Goal: Task Accomplishment & Management: Use online tool/utility

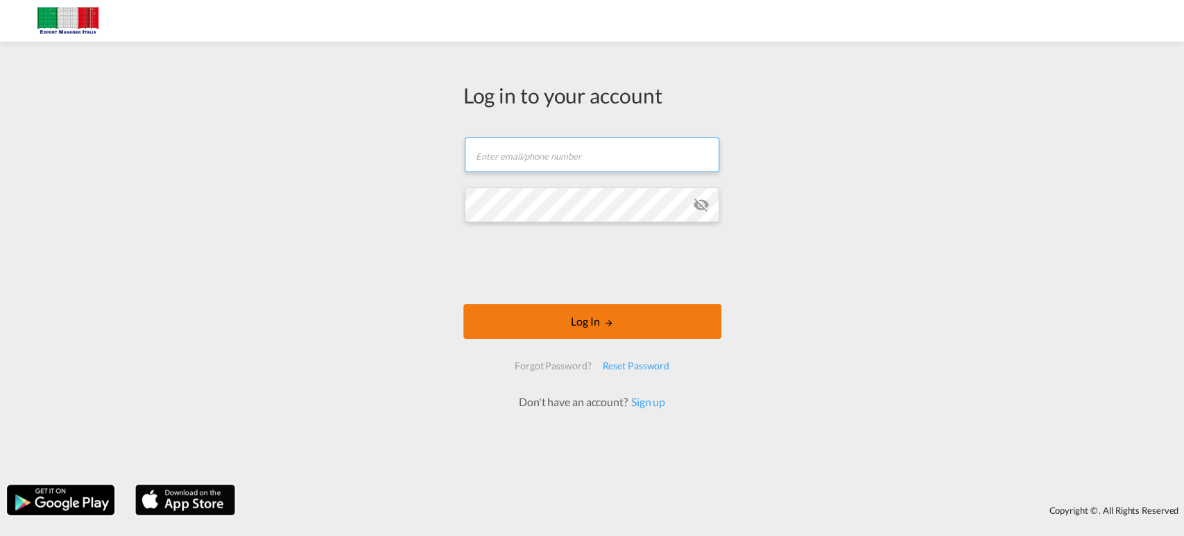
type input "[PERSON_NAME][EMAIL_ADDRESS][PERSON_NAME][DOMAIN_NAME]"
click at [622, 325] on button "Log In" at bounding box center [592, 321] width 258 height 35
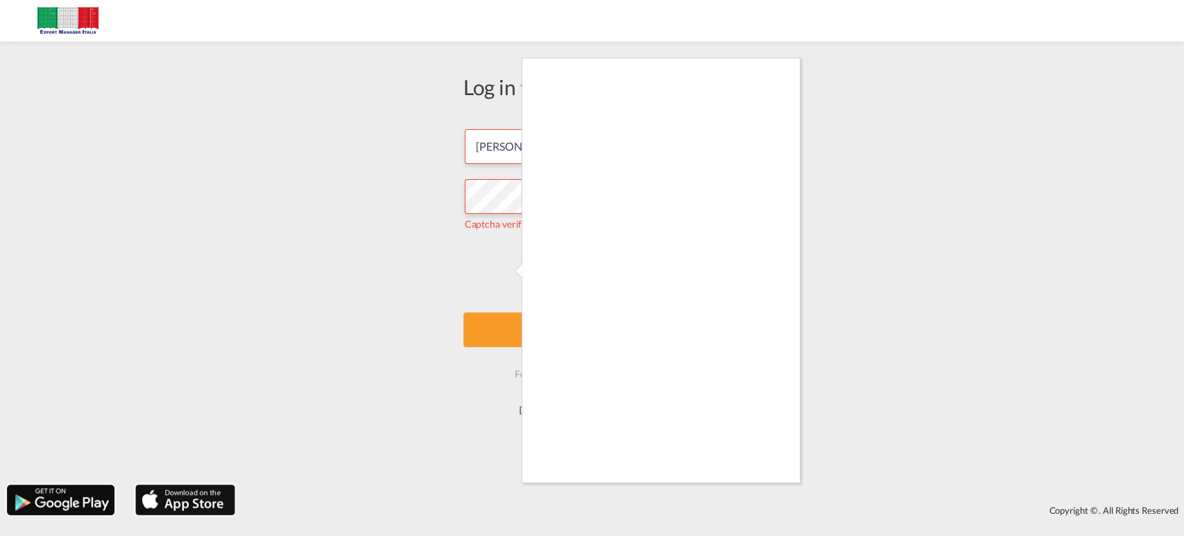
click at [502, 271] on div at bounding box center [592, 268] width 1184 height 536
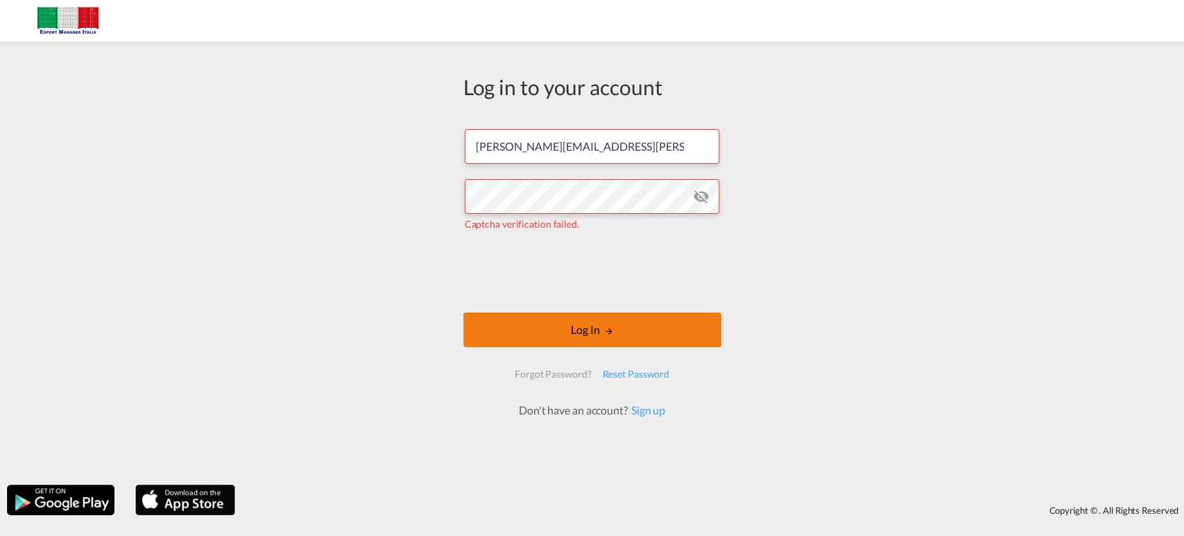
click at [679, 337] on button "Log In" at bounding box center [592, 329] width 258 height 35
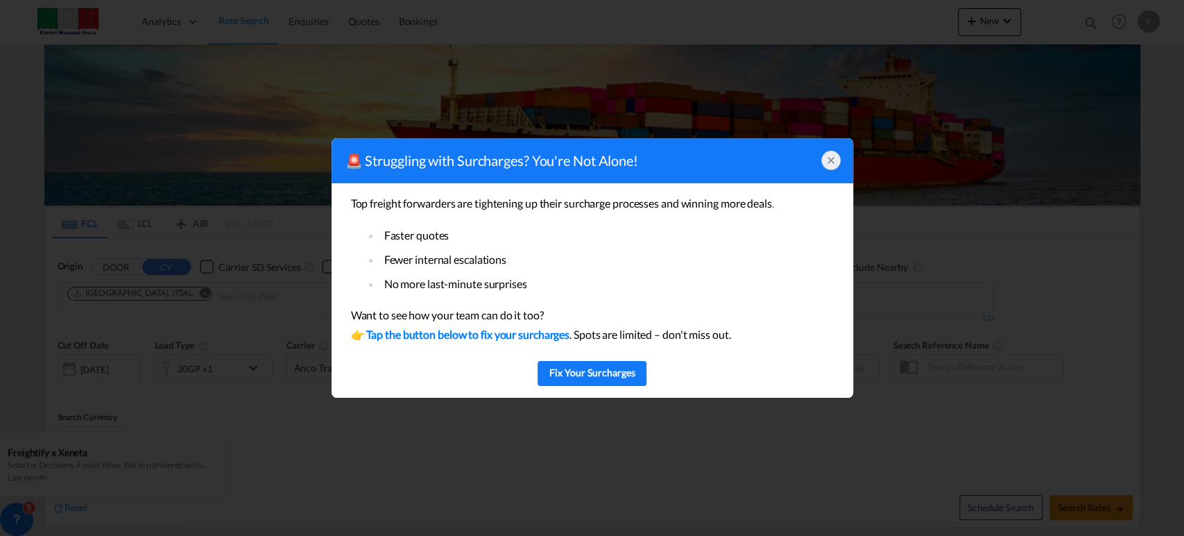
click at [828, 155] on icon at bounding box center [831, 160] width 11 height 11
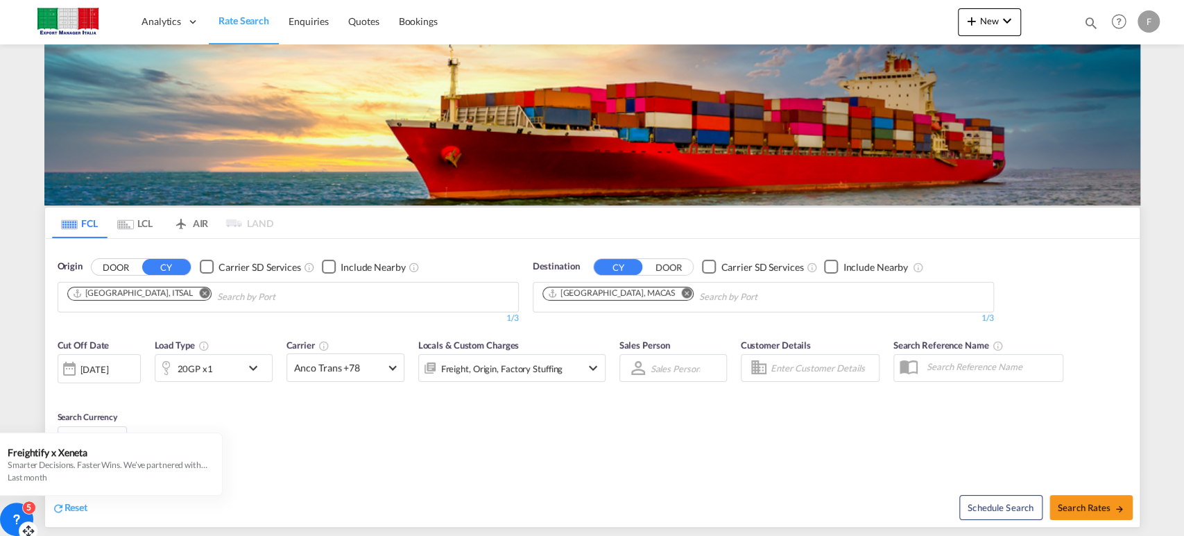
click at [19, 520] on icon at bounding box center [17, 519] width 14 height 14
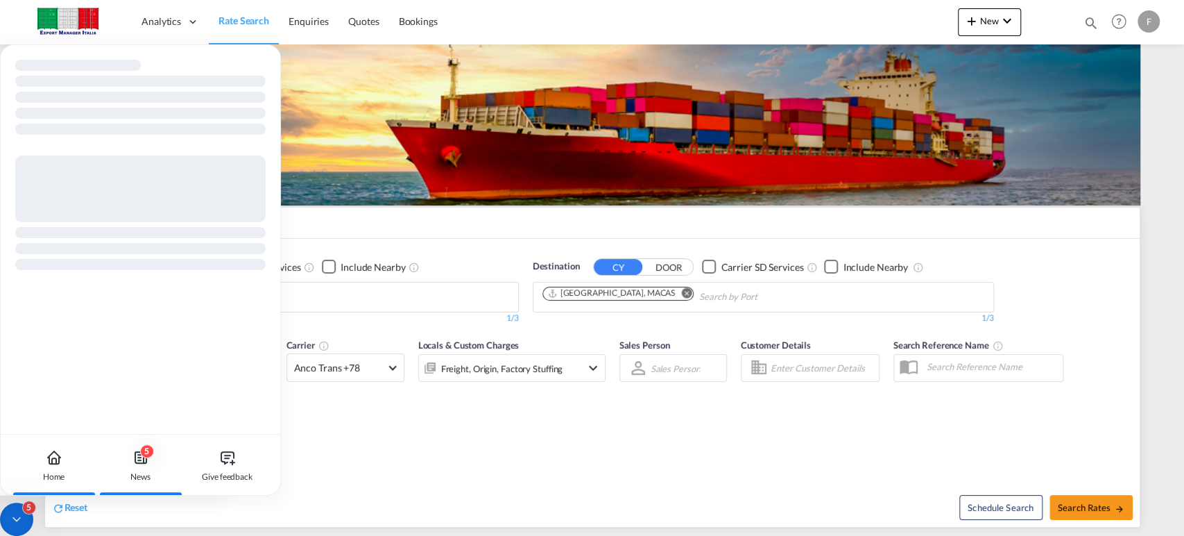
click at [133, 454] on icon at bounding box center [141, 457] width 17 height 17
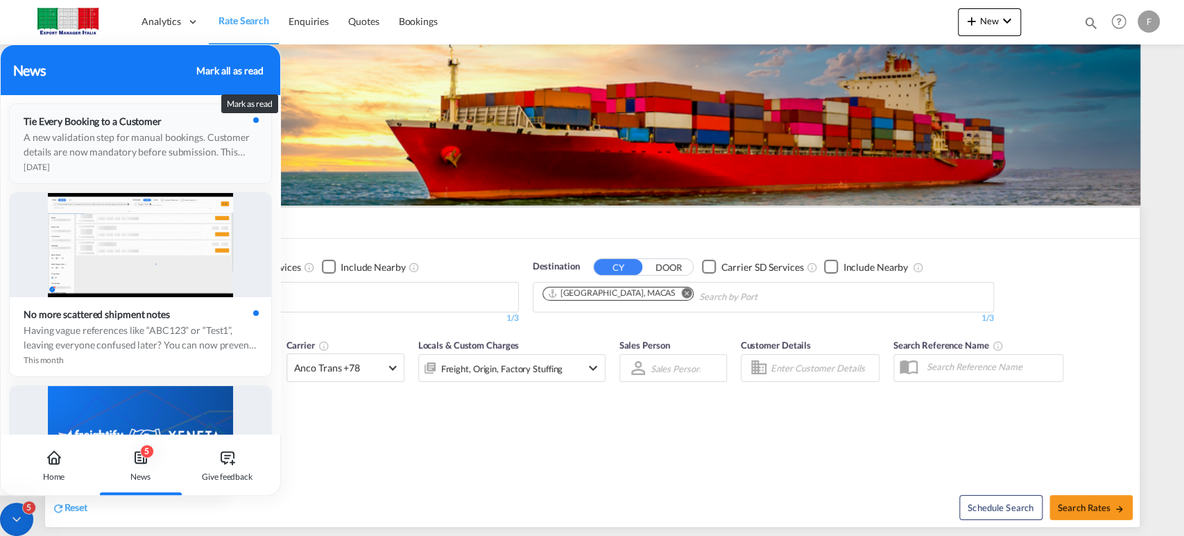
click at [253, 122] on div at bounding box center [256, 120] width 6 height 6
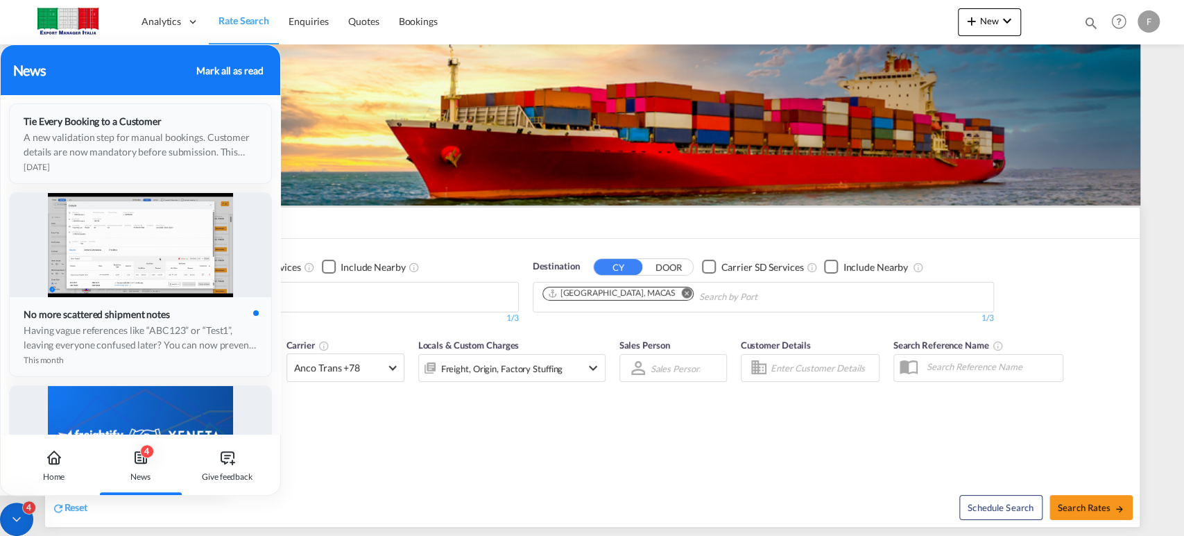
click at [250, 308] on div at bounding box center [255, 312] width 10 height 10
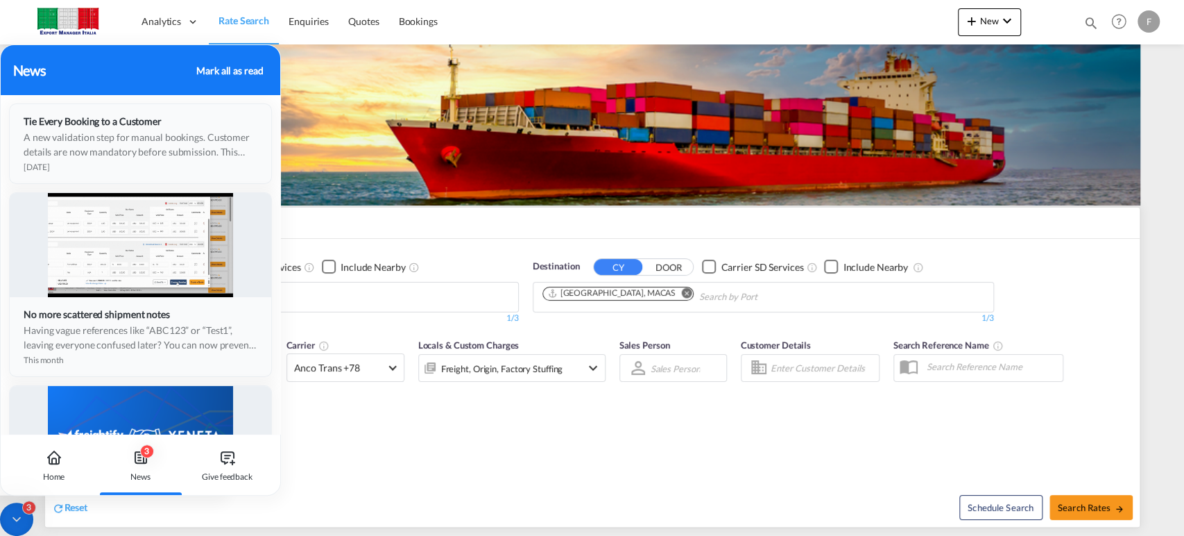
scroll to position [154, 0]
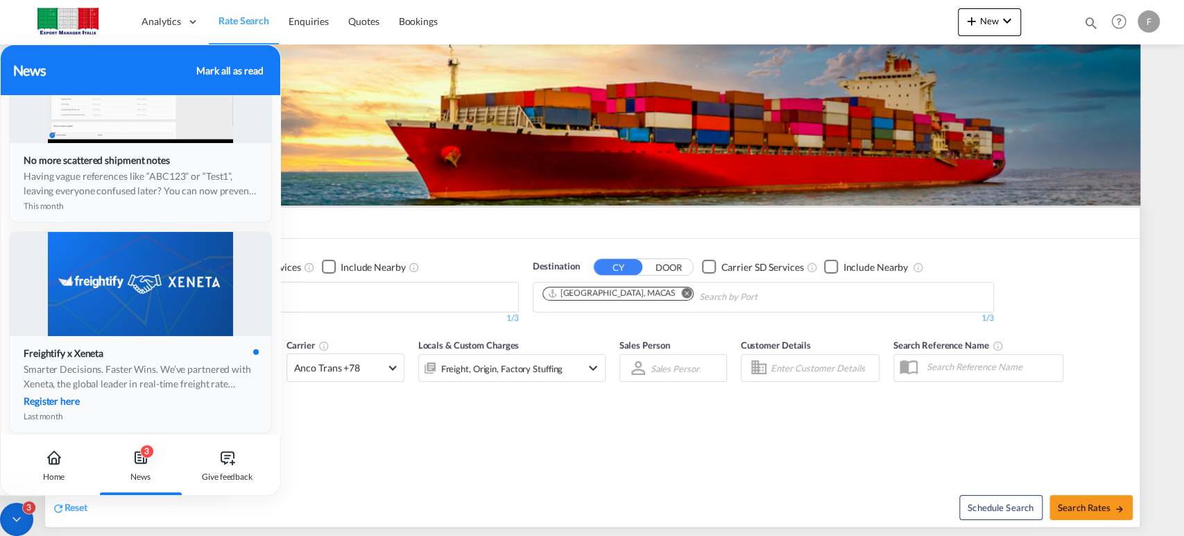
click at [250, 353] on div at bounding box center [255, 351] width 10 height 10
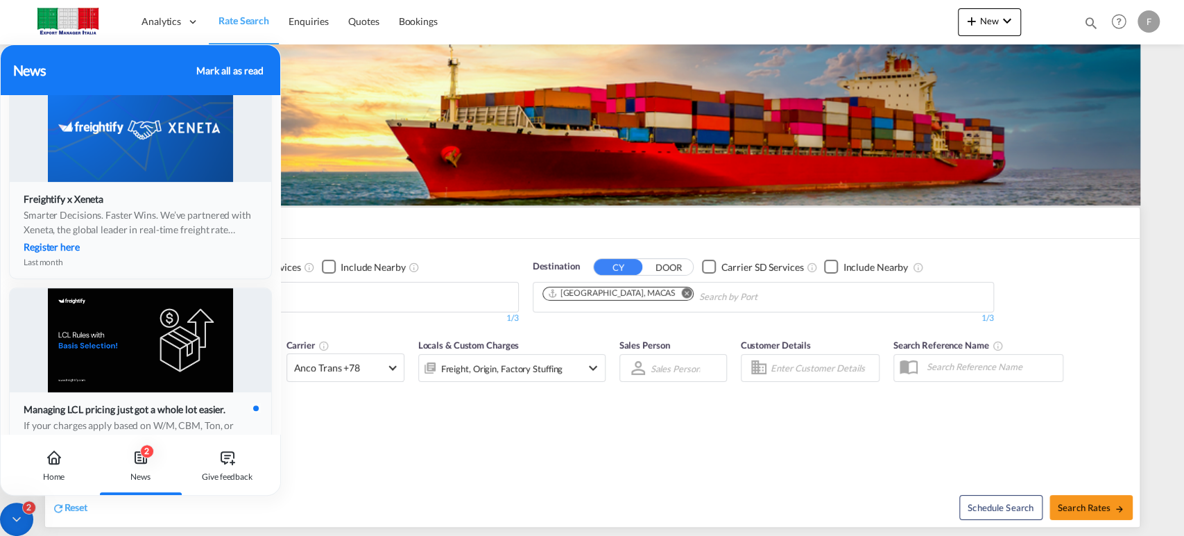
scroll to position [385, 0]
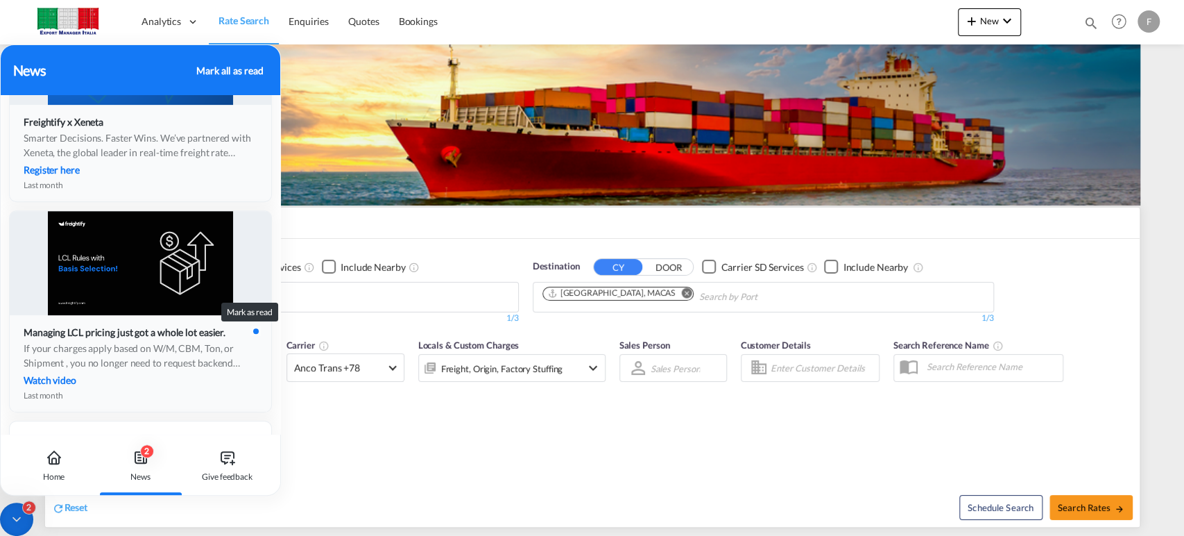
click at [253, 328] on div at bounding box center [256, 331] width 6 height 6
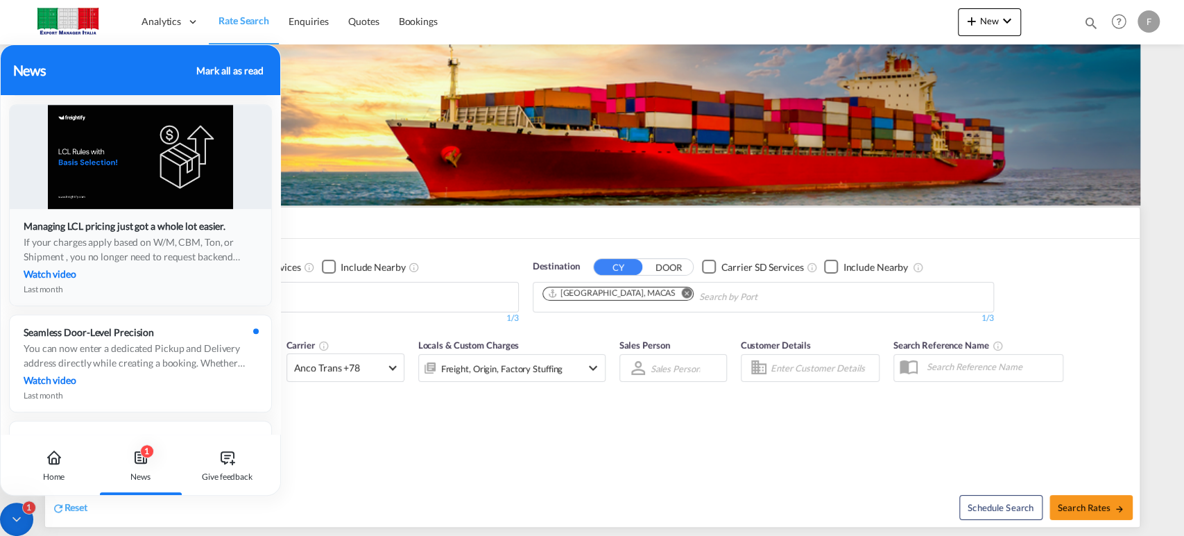
scroll to position [616, 0]
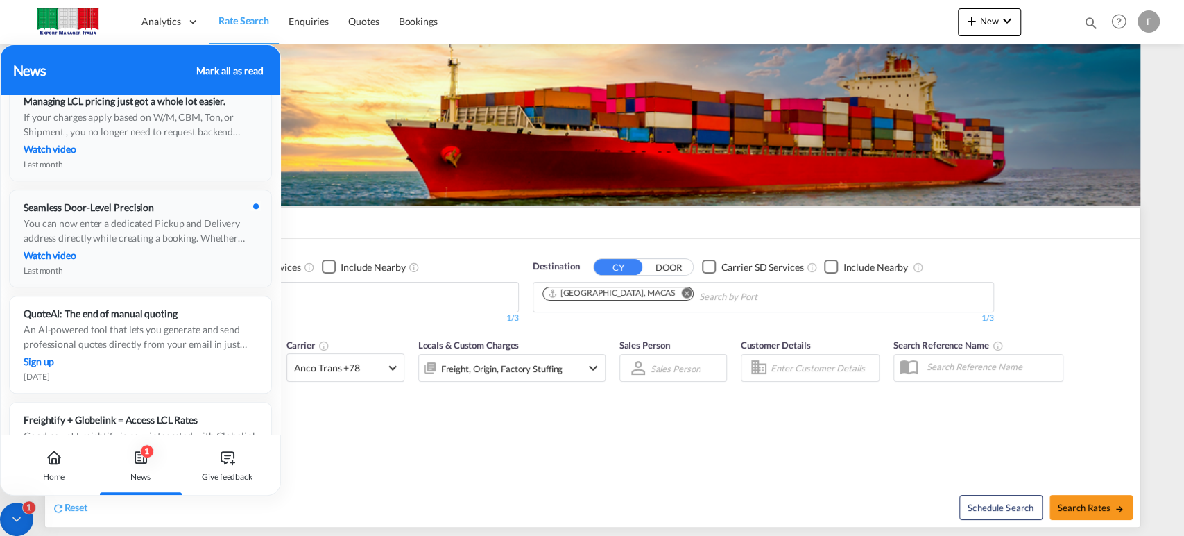
click at [250, 206] on div at bounding box center [255, 205] width 10 height 10
click at [496, 396] on div "Cut Off Date [DATE] [DATE] Load Type 20GP x1 Carrier Anco Trans +78 Online Rate…" at bounding box center [332, 367] width 562 height 72
click at [501, 468] on div "Reset Schedule Search Search Rates" at bounding box center [592, 496] width 1095 height 60
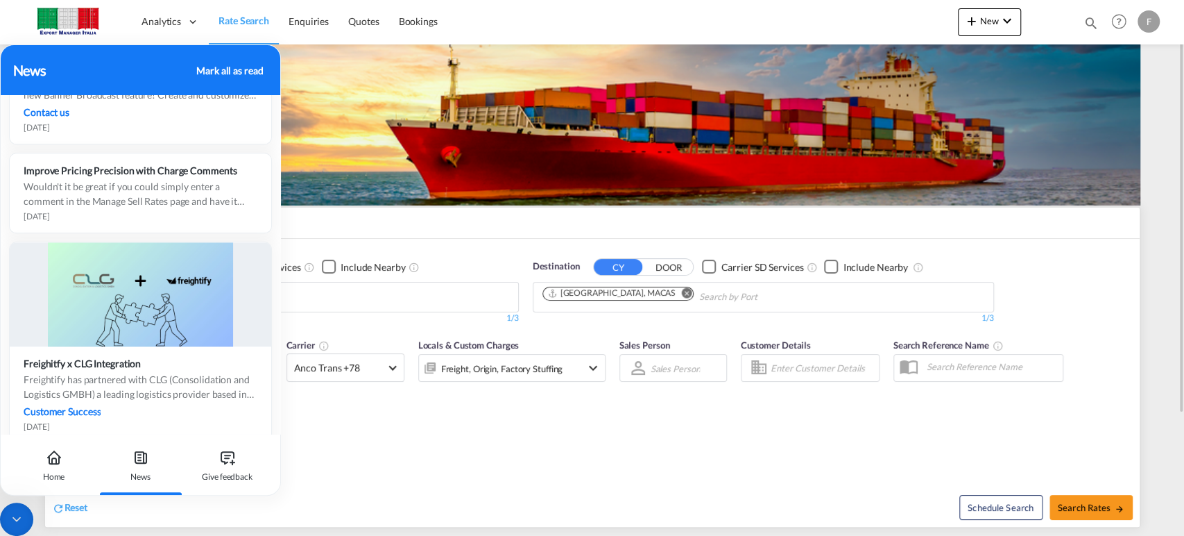
scroll to position [1079, 0]
click at [396, 447] on div "Cut Off Date [DATE] [DATE] Load Type 20GP x1 Carrier Anco Trans +78 Online Rate…" at bounding box center [592, 398] width 1095 height 135
click at [64, 459] on div "Home" at bounding box center [53, 464] width 77 height 61
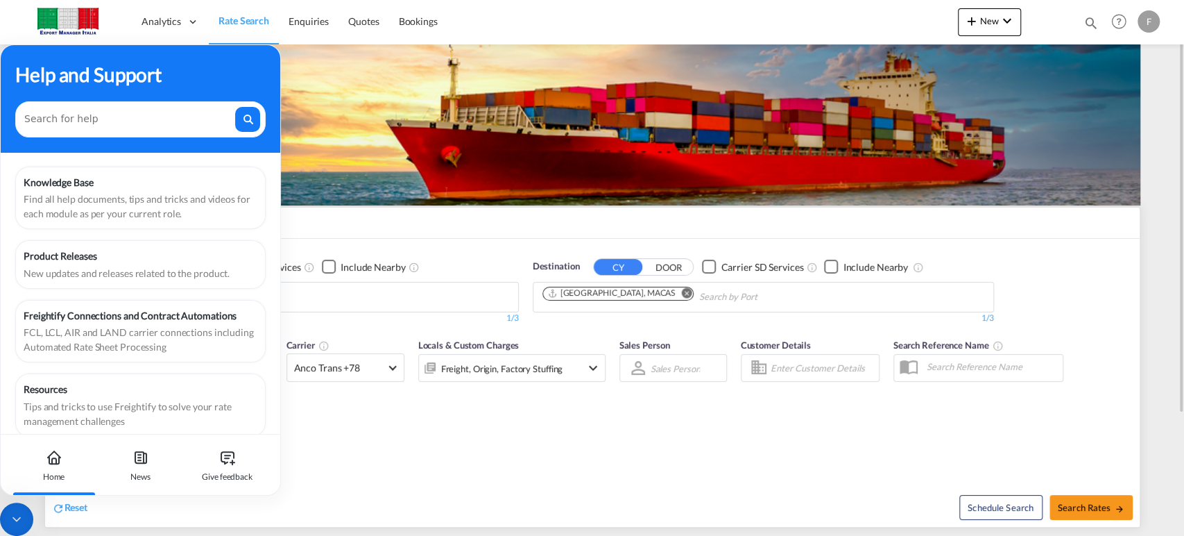
click at [1152, 18] on div "F" at bounding box center [1149, 21] width 22 height 22
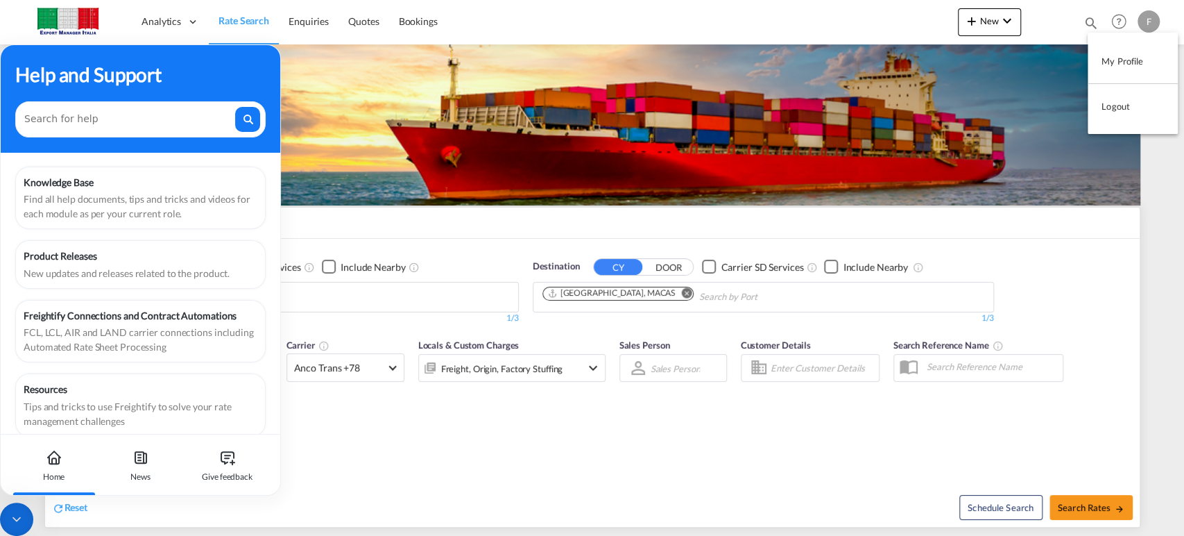
click at [1125, 108] on button "Logout" at bounding box center [1133, 106] width 90 height 28
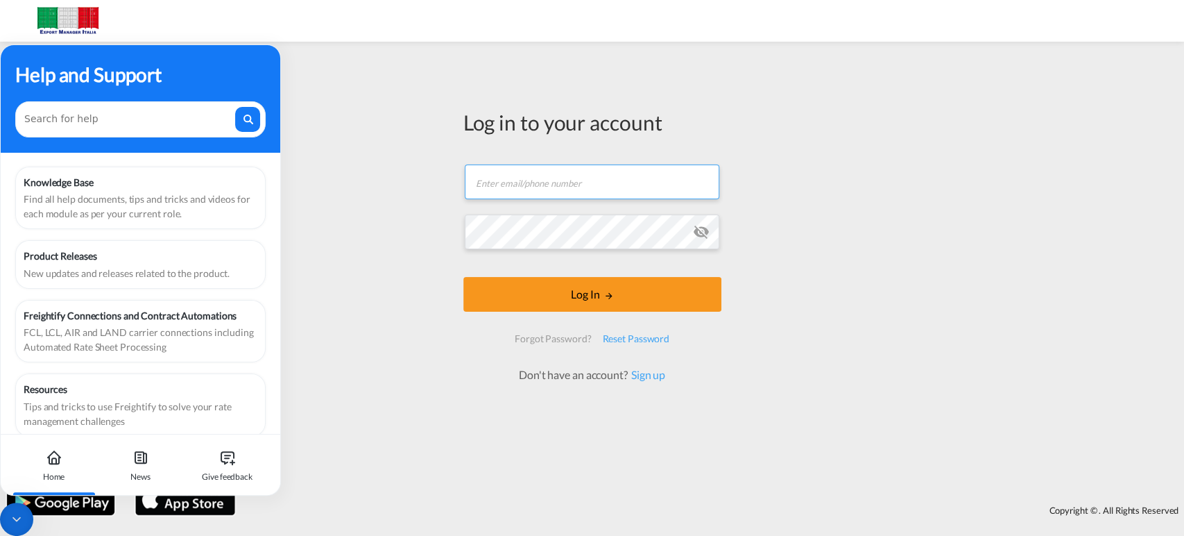
type input "[PERSON_NAME][EMAIL_ADDRESS][PERSON_NAME][DOMAIN_NAME]"
